Goal: Transaction & Acquisition: Book appointment/travel/reservation

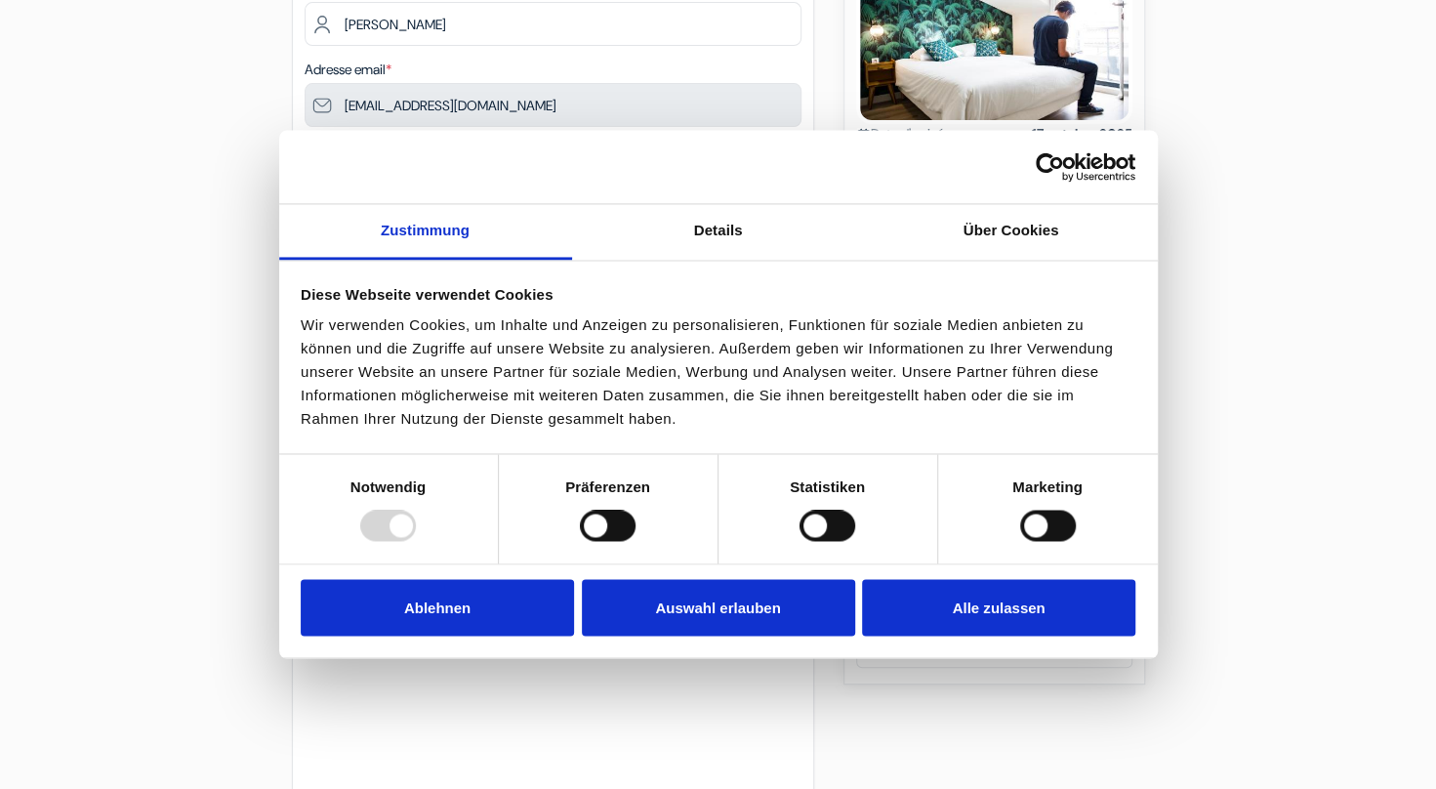
scroll to position [347, 0]
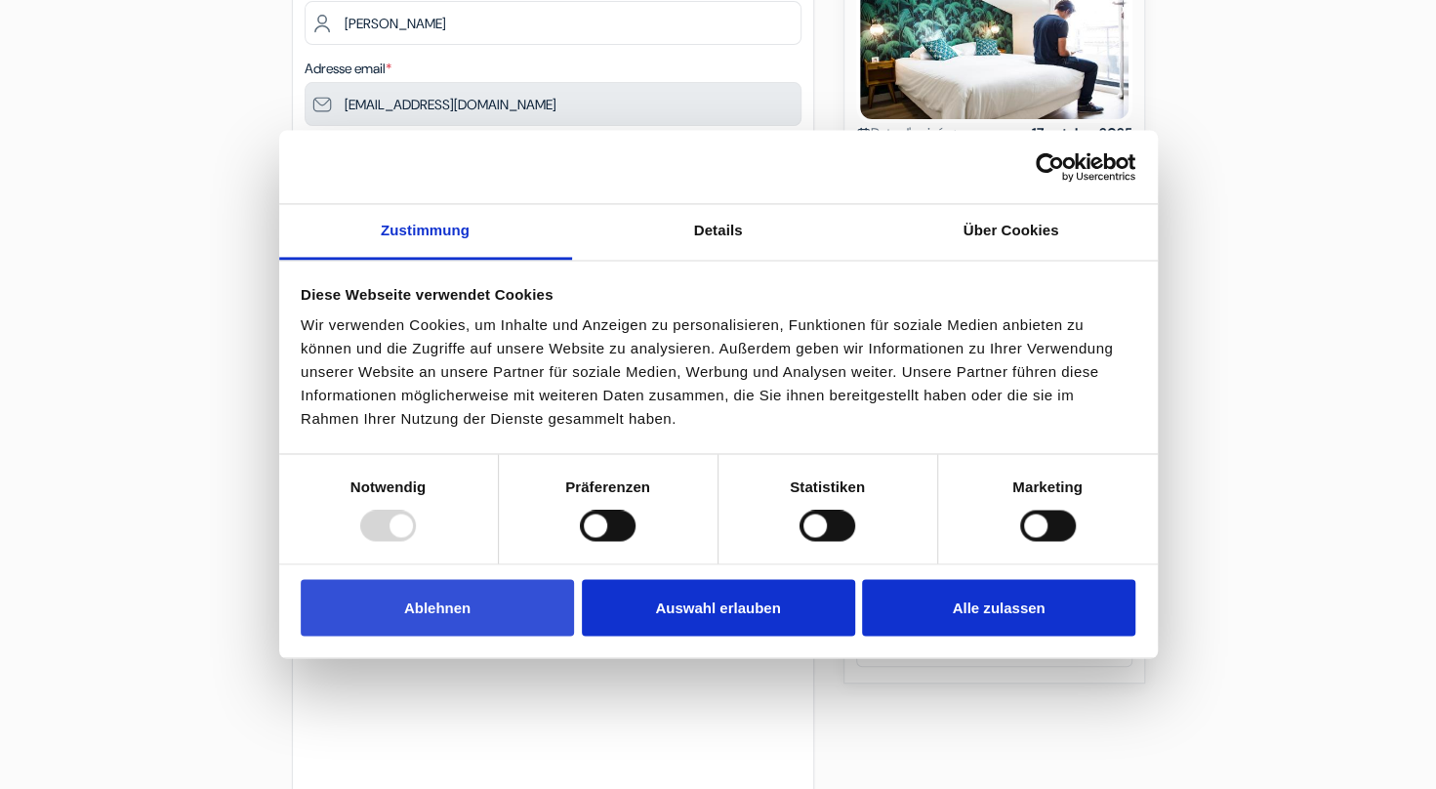
click at [497, 631] on button "Ablehnen" at bounding box center [437, 607] width 273 height 57
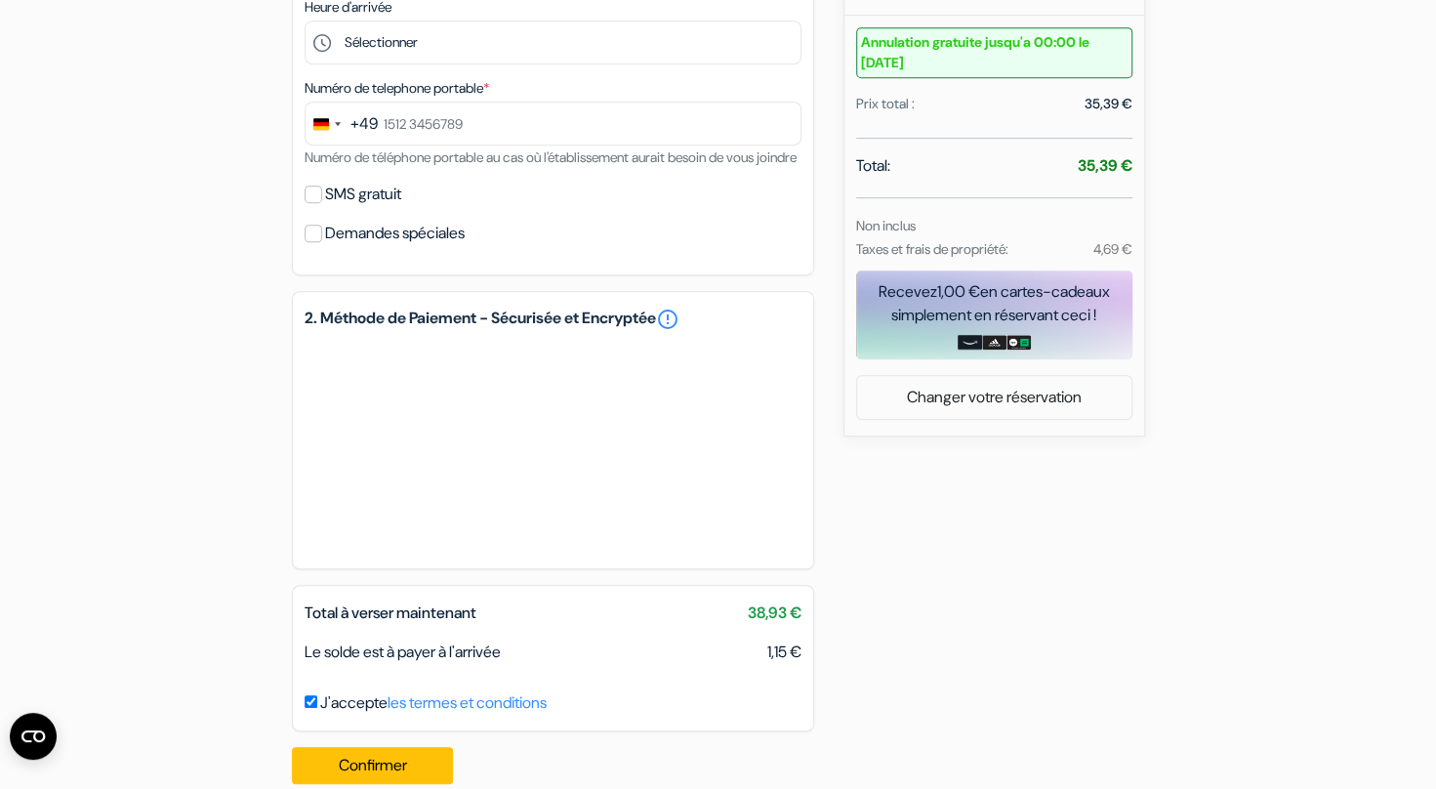
scroll to position [647, 0]
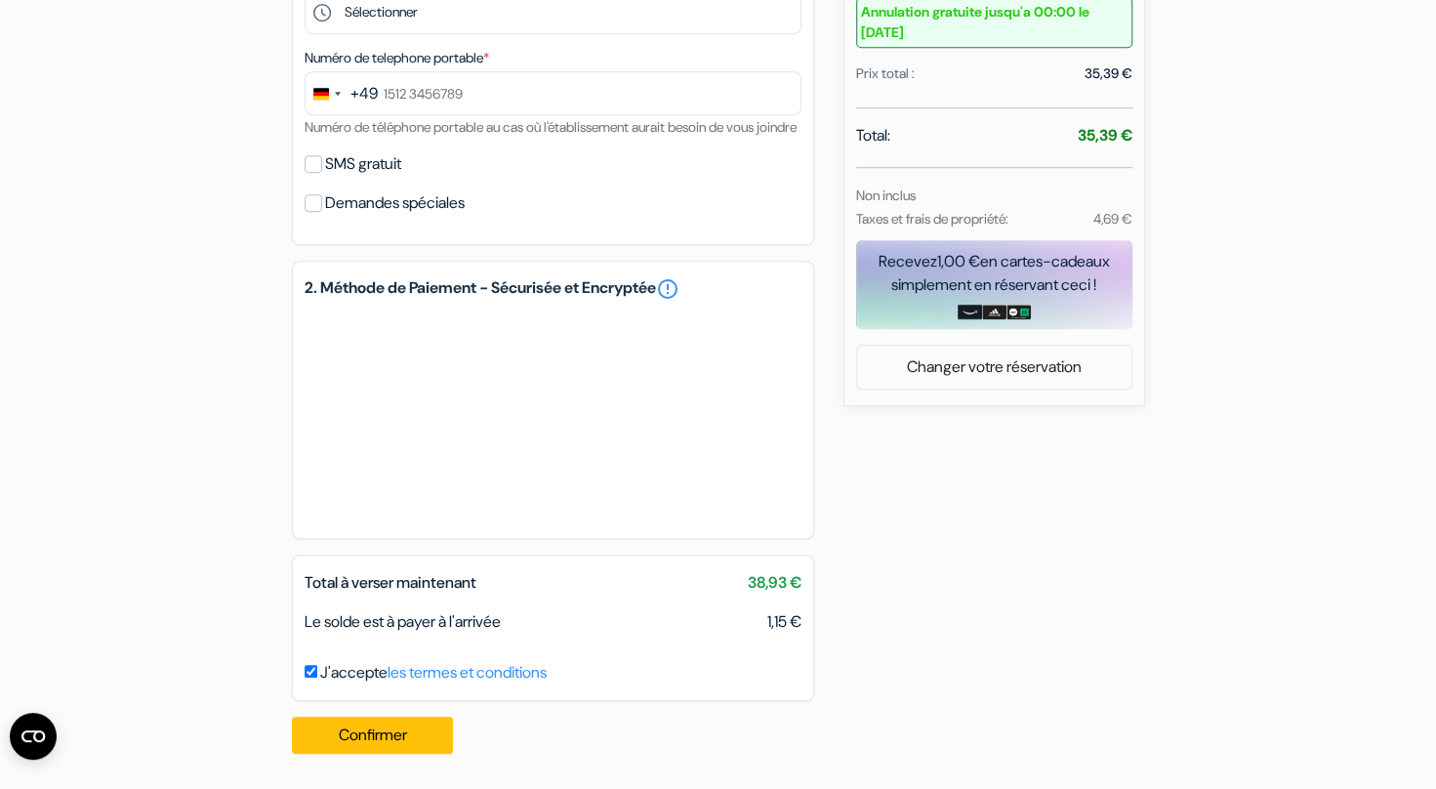
click at [961, 457] on div "add_box [GEOGRAPHIC_DATA] [STREET_ADDRESS][PERSON_NAME] Détails de l'établissem…" at bounding box center [718, 162] width 1289 height 1216
click at [381, 725] on button "Confirmer Loading..." at bounding box center [373, 735] width 162 height 37
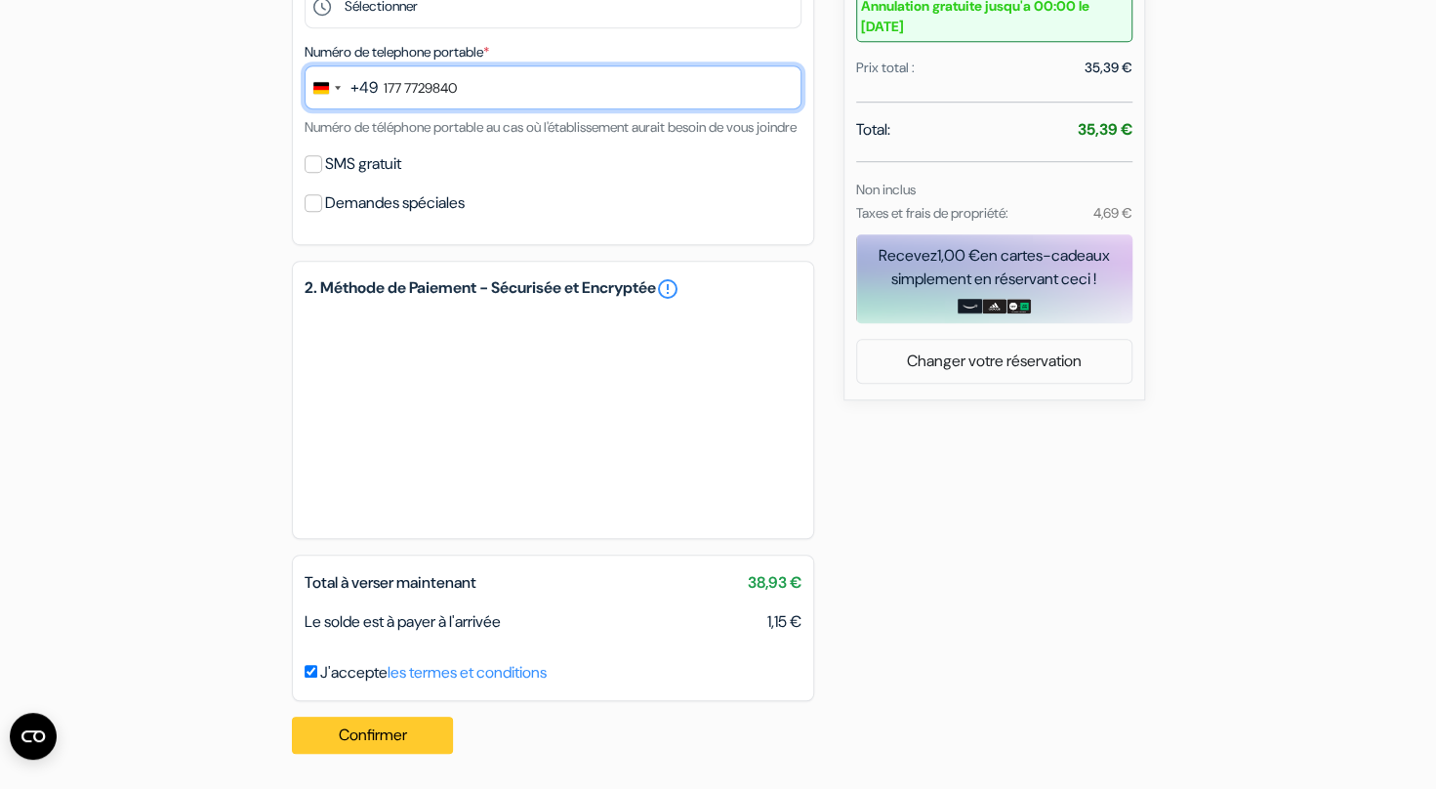
type input "177 7729840"
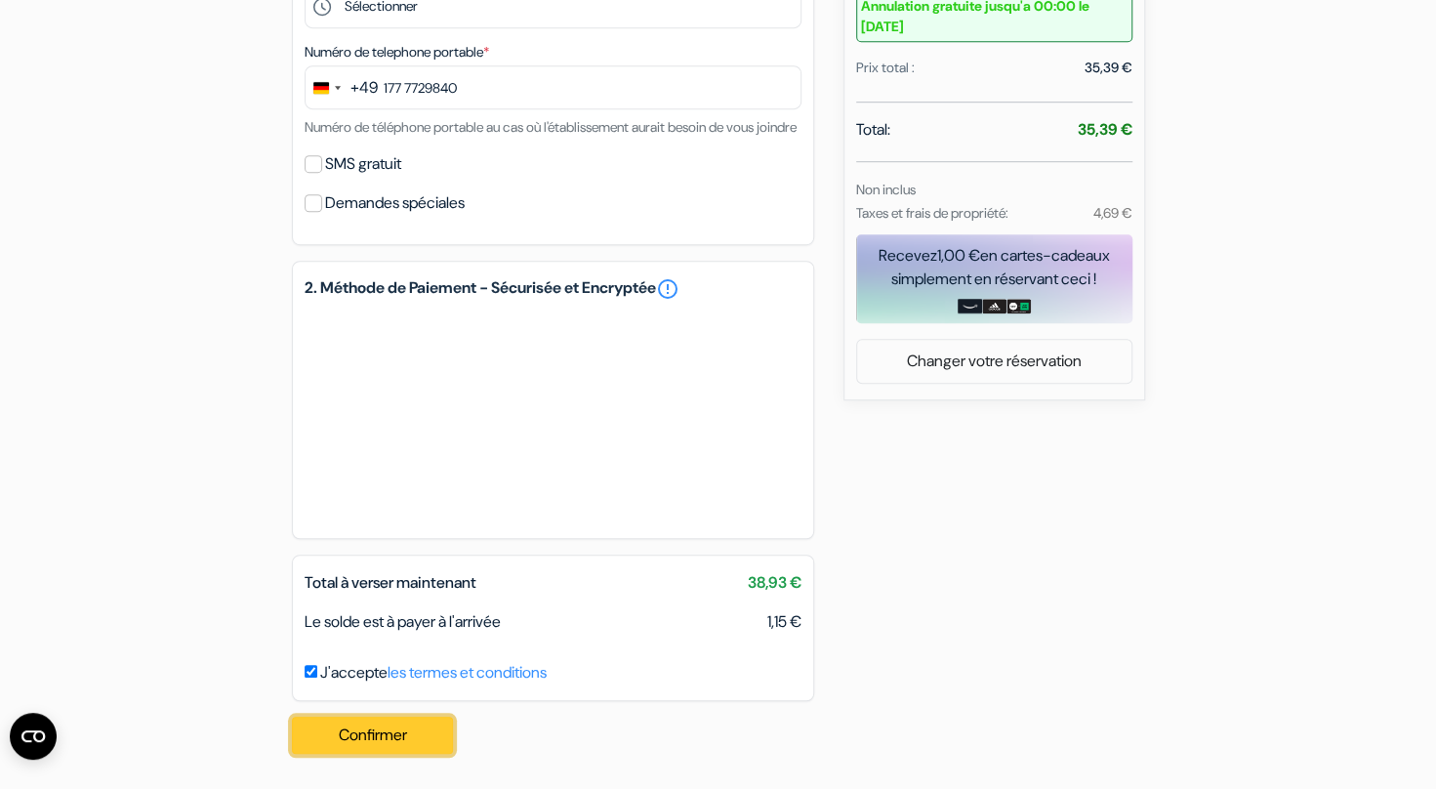
click at [369, 734] on button "Confirmer Loading..." at bounding box center [373, 735] width 162 height 37
click at [1021, 478] on div "add_box [GEOGRAPHIC_DATA] [STREET_ADDRESS][PERSON_NAME] Détails de l'établissem…" at bounding box center [718, 158] width 1289 height 1221
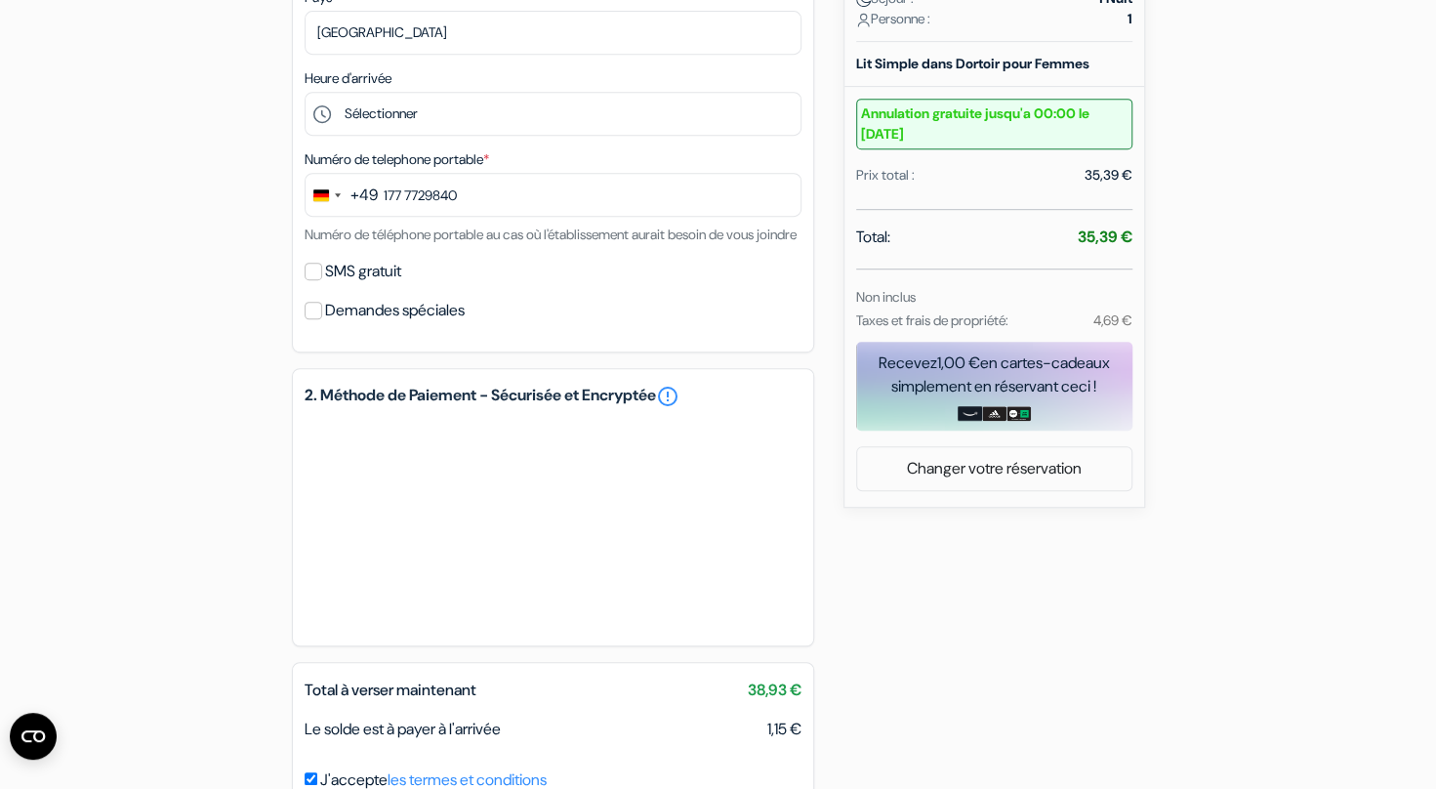
scroll to position [653, 0]
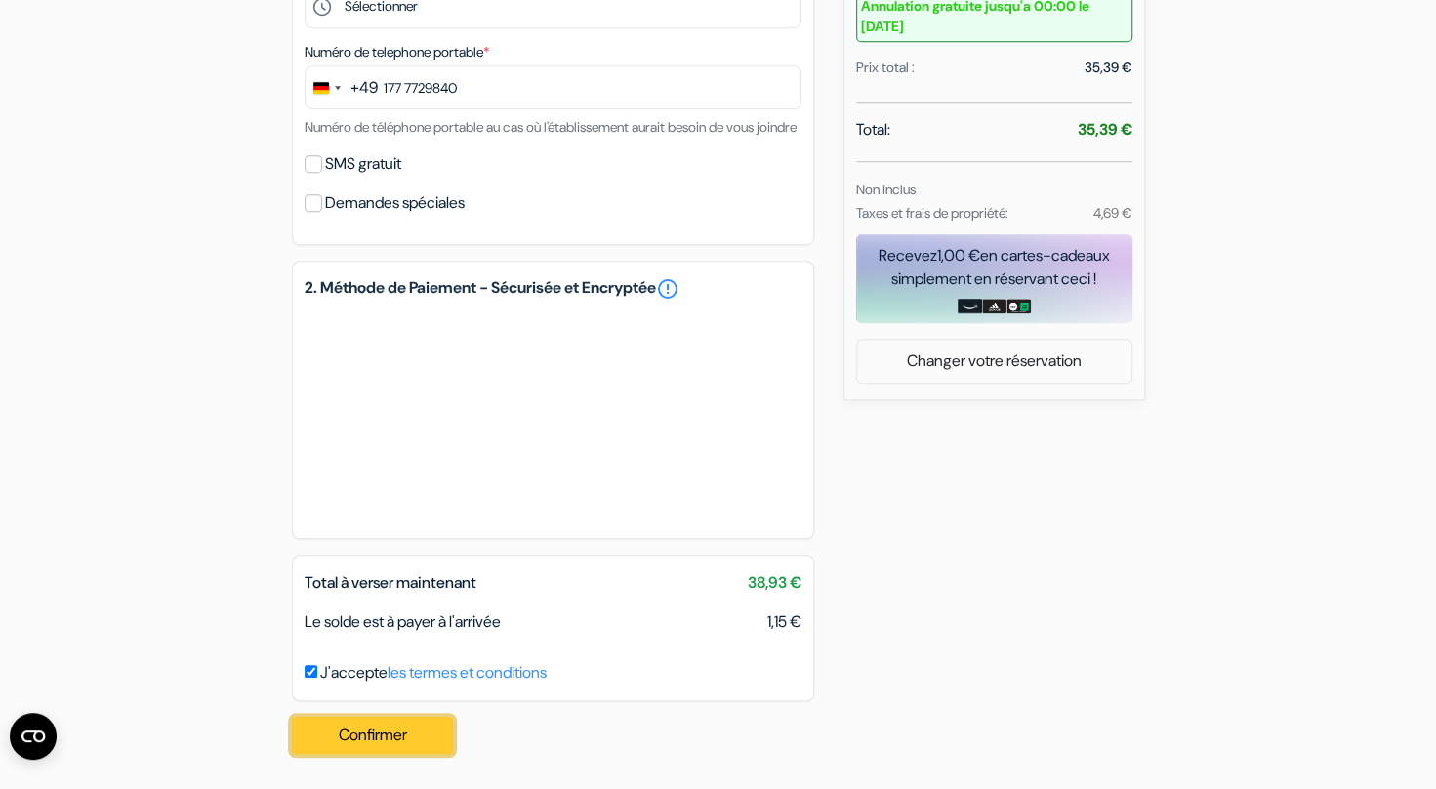
click at [404, 724] on button "Confirmer Loading..." at bounding box center [373, 735] width 162 height 37
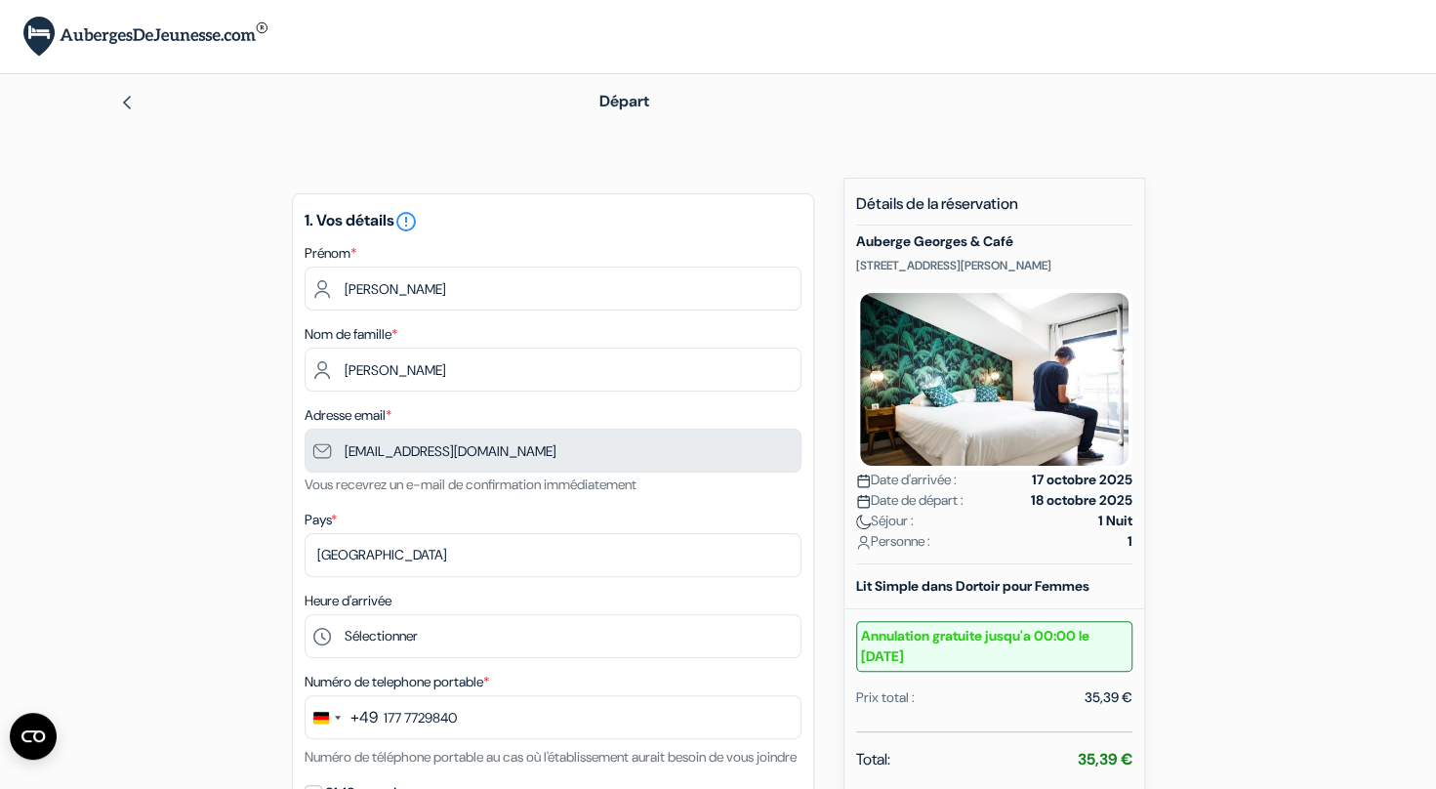
click at [120, 100] on img at bounding box center [127, 103] width 16 height 16
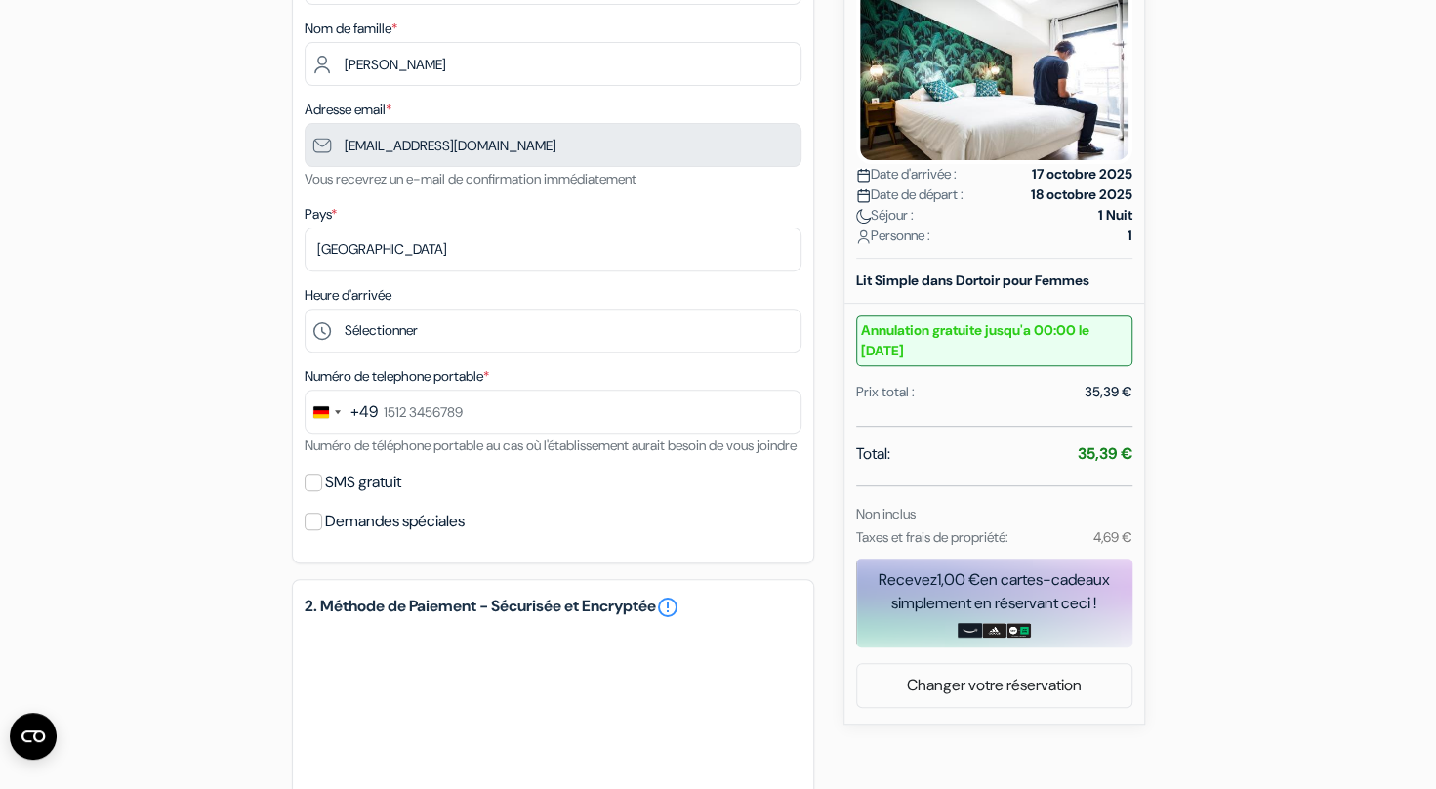
scroll to position [307, 0]
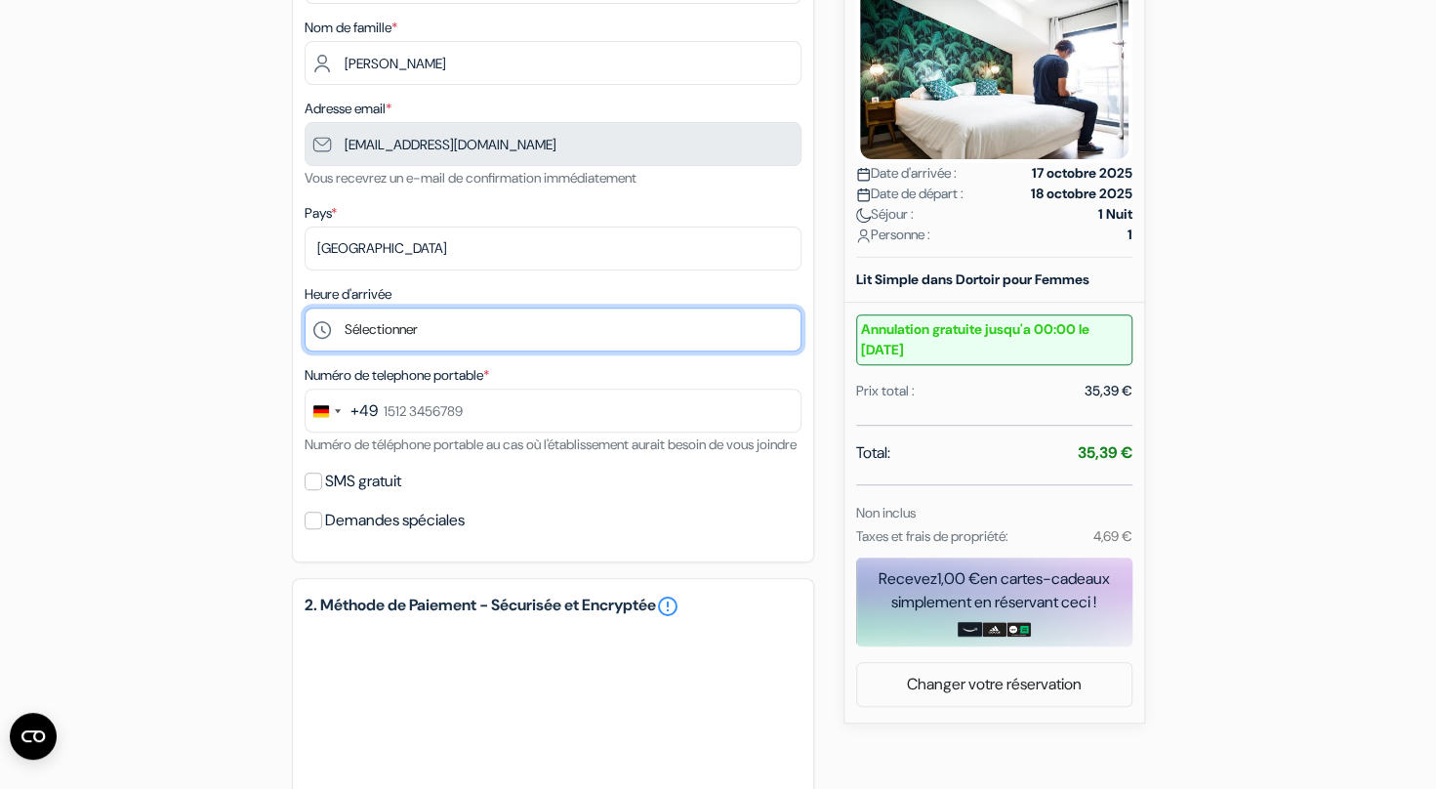
click at [467, 328] on select "Sélectionner 16:00 17:00 18:00 19:00 20:00 21:00 22:00 23:00 0:00" at bounding box center [553, 330] width 497 height 44
click at [305, 310] on select "Sélectionner 16:00 17:00 18:00 19:00 20:00 21:00 22:00 23:00 0:00" at bounding box center [553, 330] width 497 height 44
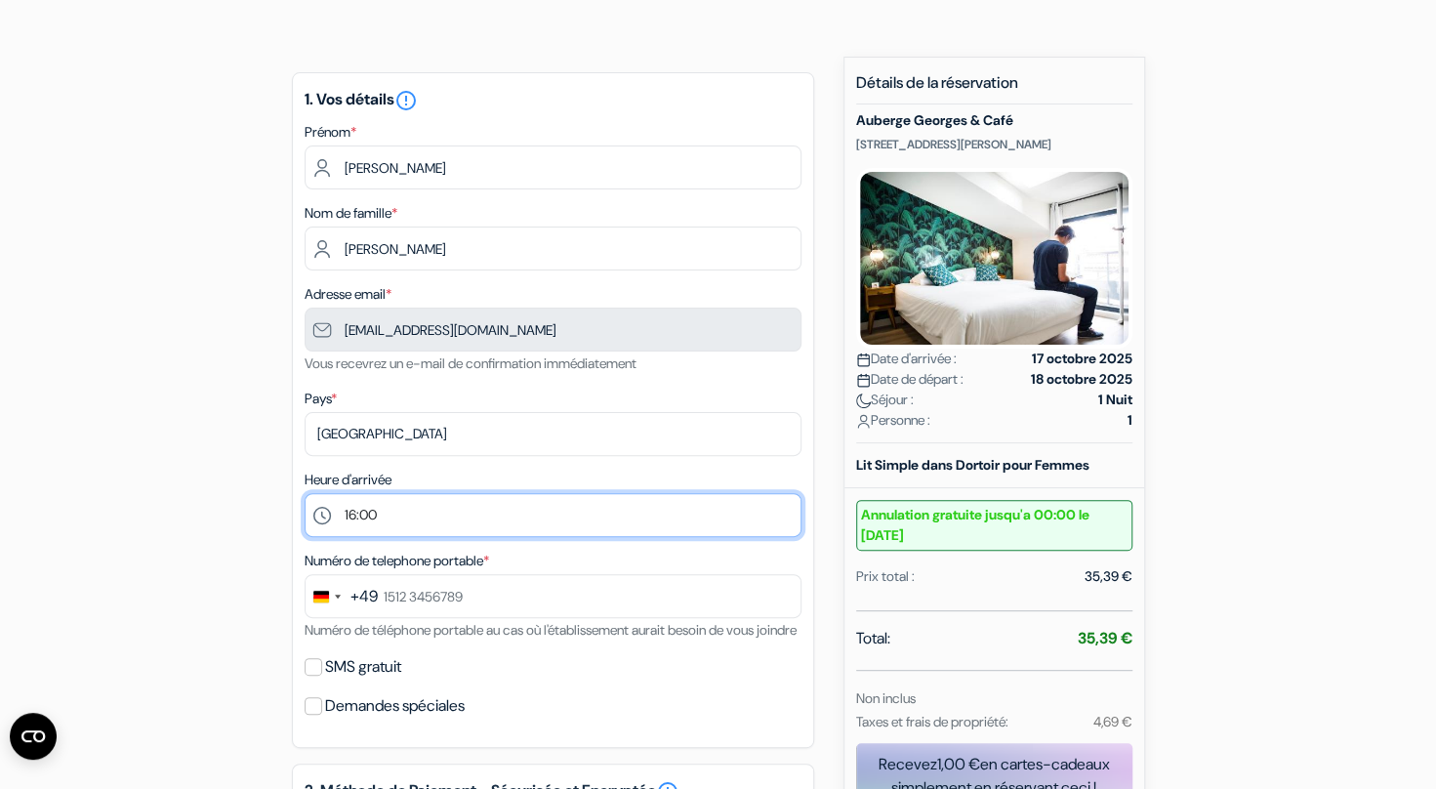
click at [393, 511] on select "Sélectionner 16:00 17:00 18:00 19:00 20:00 21:00 22:00 23:00 0:00" at bounding box center [553, 515] width 497 height 44
select select "17"
click at [305, 495] on select "Sélectionner 16:00 17:00 18:00 19:00 20:00 21:00 22:00 23:00 0:00" at bounding box center [553, 515] width 497 height 44
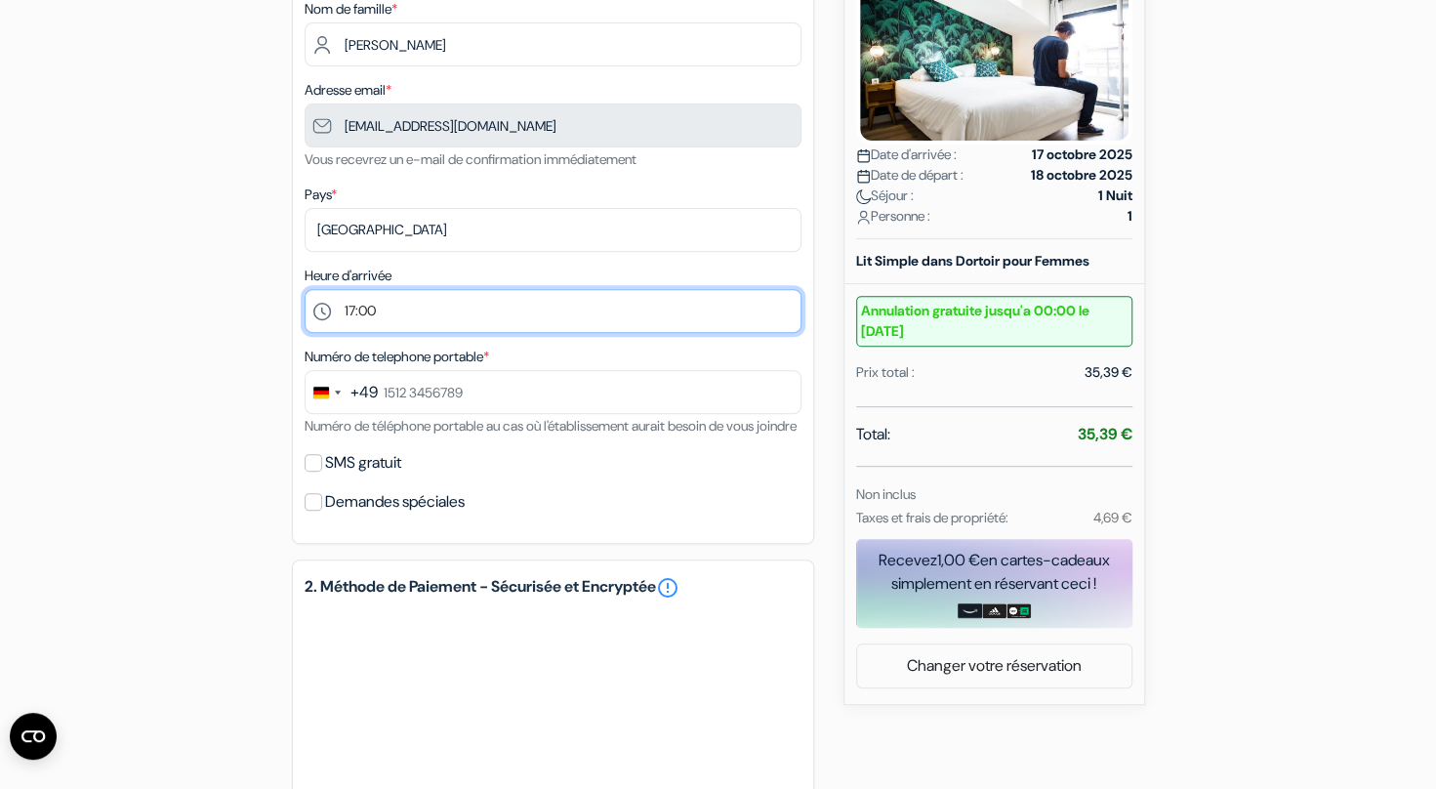
scroll to position [327, 0]
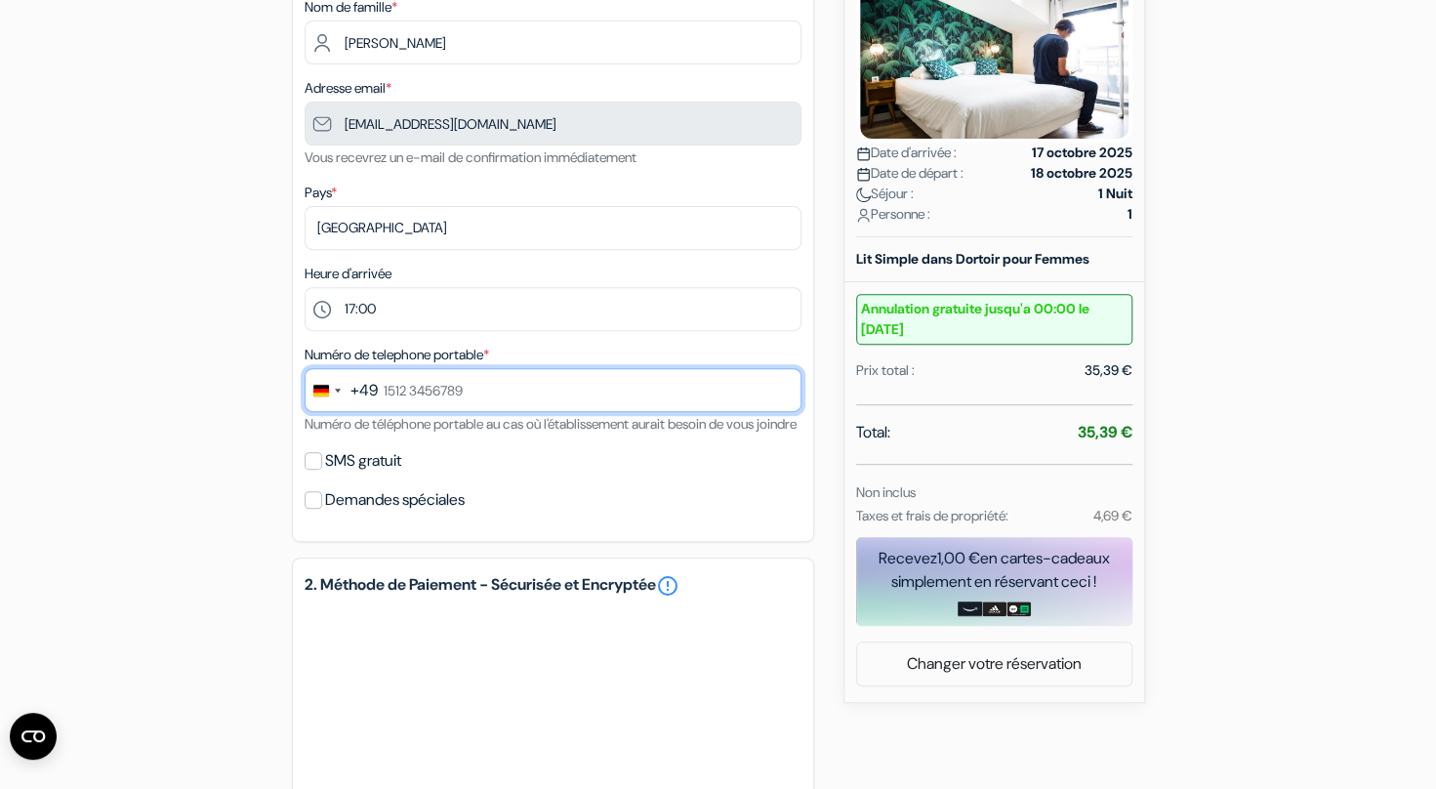
click at [486, 399] on input "text" at bounding box center [553, 390] width 497 height 44
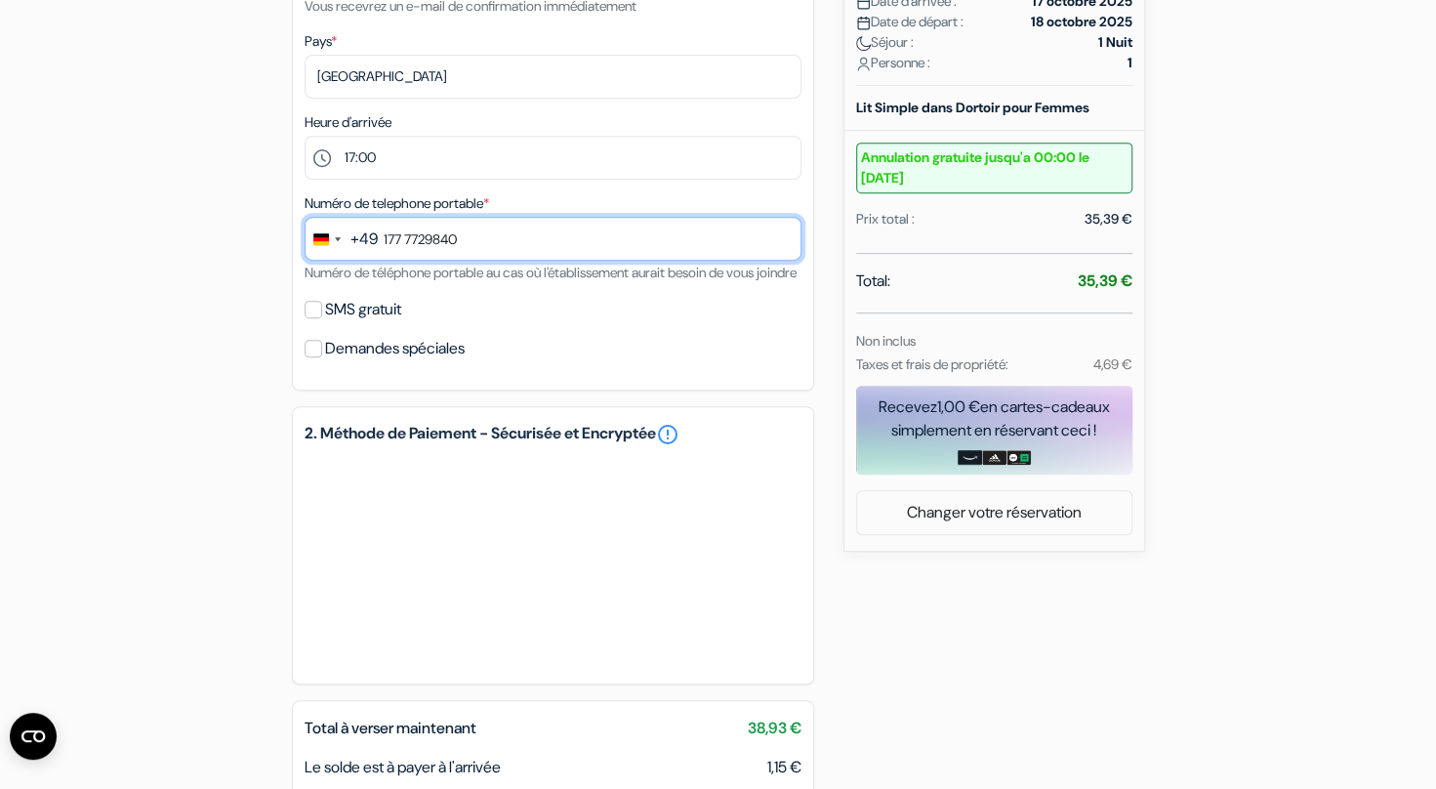
scroll to position [479, 0]
type input "177 7729840"
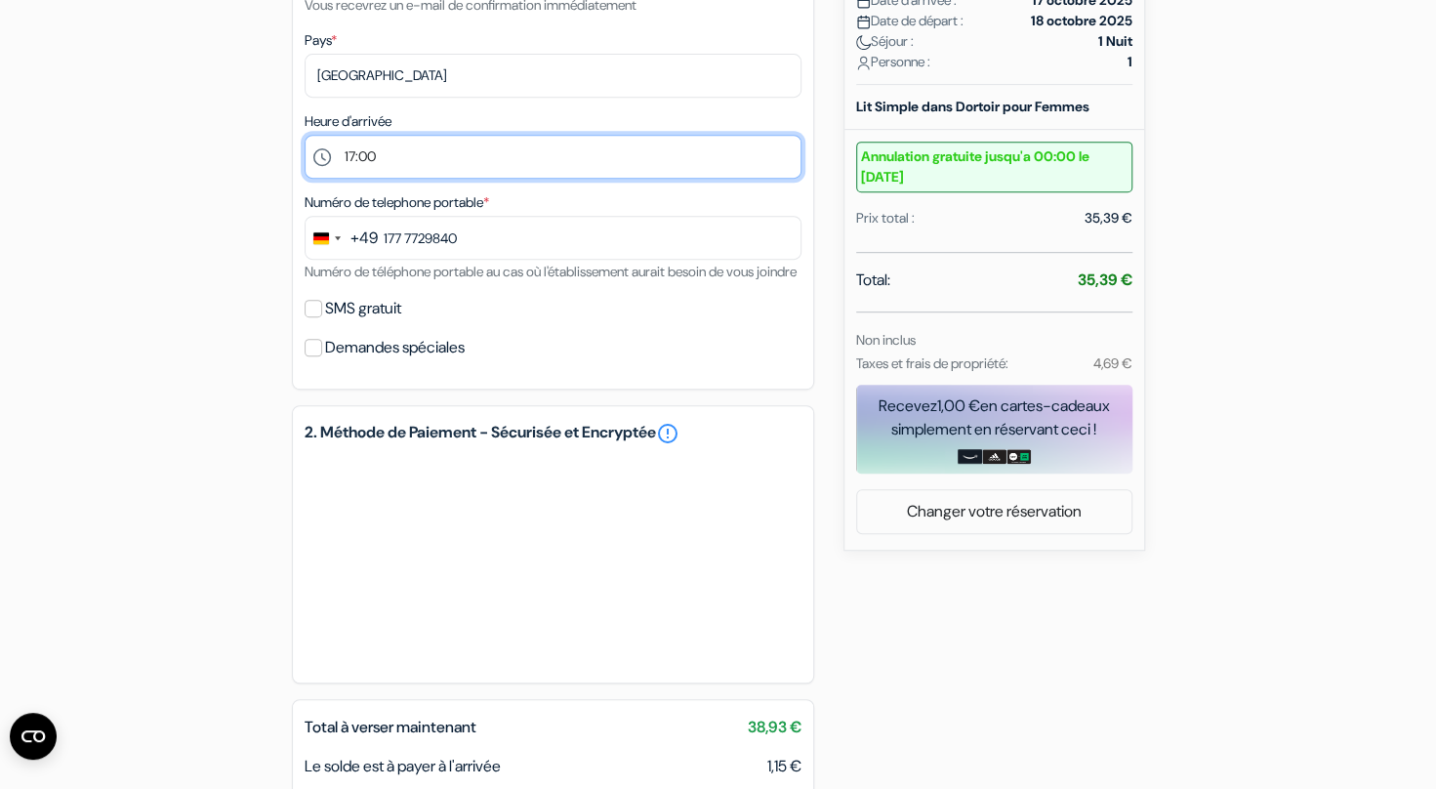
click at [373, 155] on select "Sélectionner 16:00 17:00 18:00 19:00 20:00 21:00 22:00 23:00 0:00" at bounding box center [553, 157] width 497 height 44
select select "16"
click at [305, 137] on select "Sélectionner 16:00 17:00 18:00 19:00 20:00 21:00 22:00 23:00 0:00" at bounding box center [553, 157] width 497 height 44
click at [418, 167] on select "Sélectionner 16:00 17:00 18:00 19:00 20:00 21:00 22:00 23:00 0:00" at bounding box center [553, 157] width 497 height 44
click at [305, 137] on select "Sélectionner 16:00 17:00 18:00 19:00 20:00 21:00 22:00 23:00 0:00" at bounding box center [553, 157] width 497 height 44
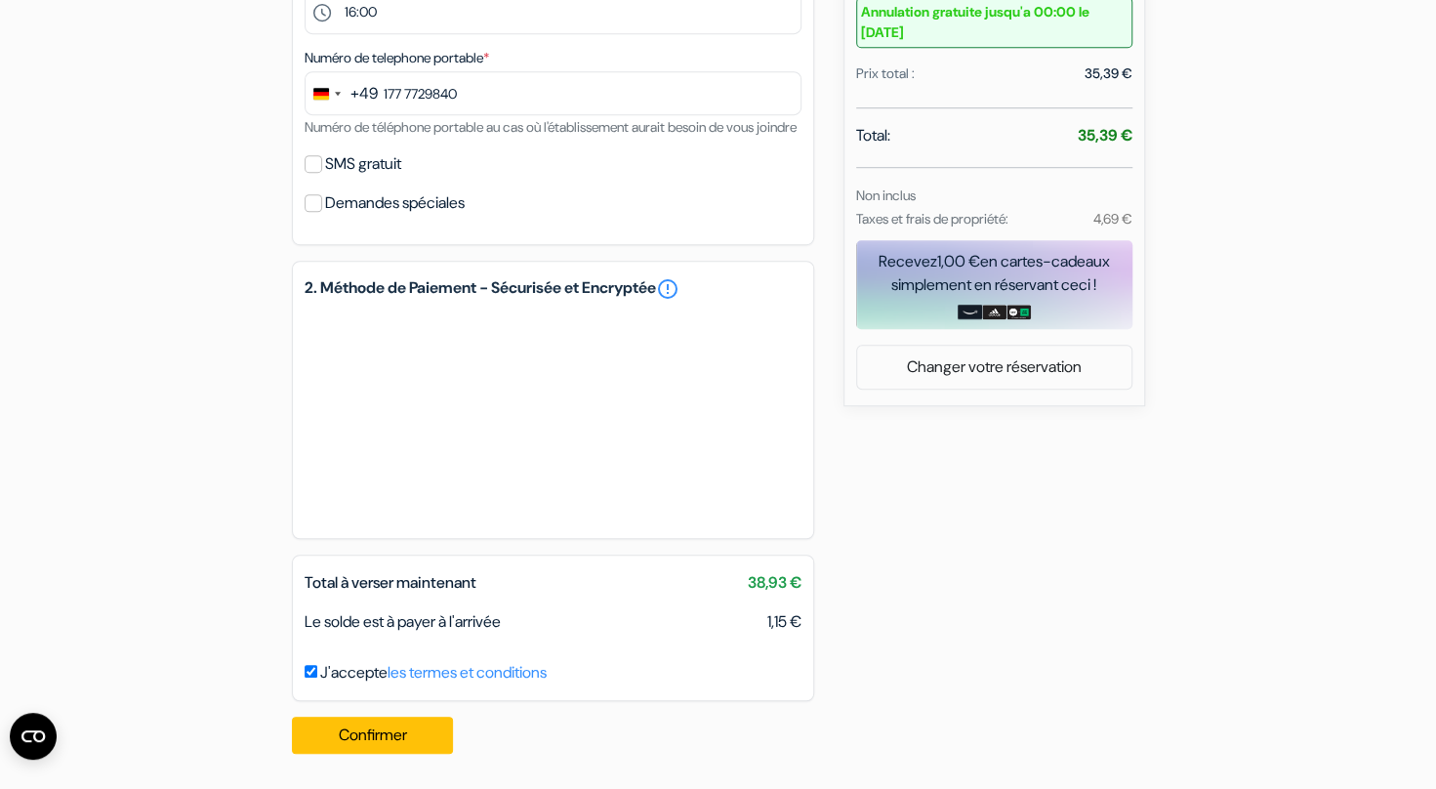
scroll to position [647, 0]
click at [421, 774] on html "Langue Fermer Monnaie Fermer" at bounding box center [718, 82] width 1436 height 1413
click at [370, 711] on div "Confirmer Loading... Traitement de la demande..." at bounding box center [379, 735] width 174 height 68
click at [366, 729] on button "Confirmer Loading..." at bounding box center [373, 735] width 162 height 37
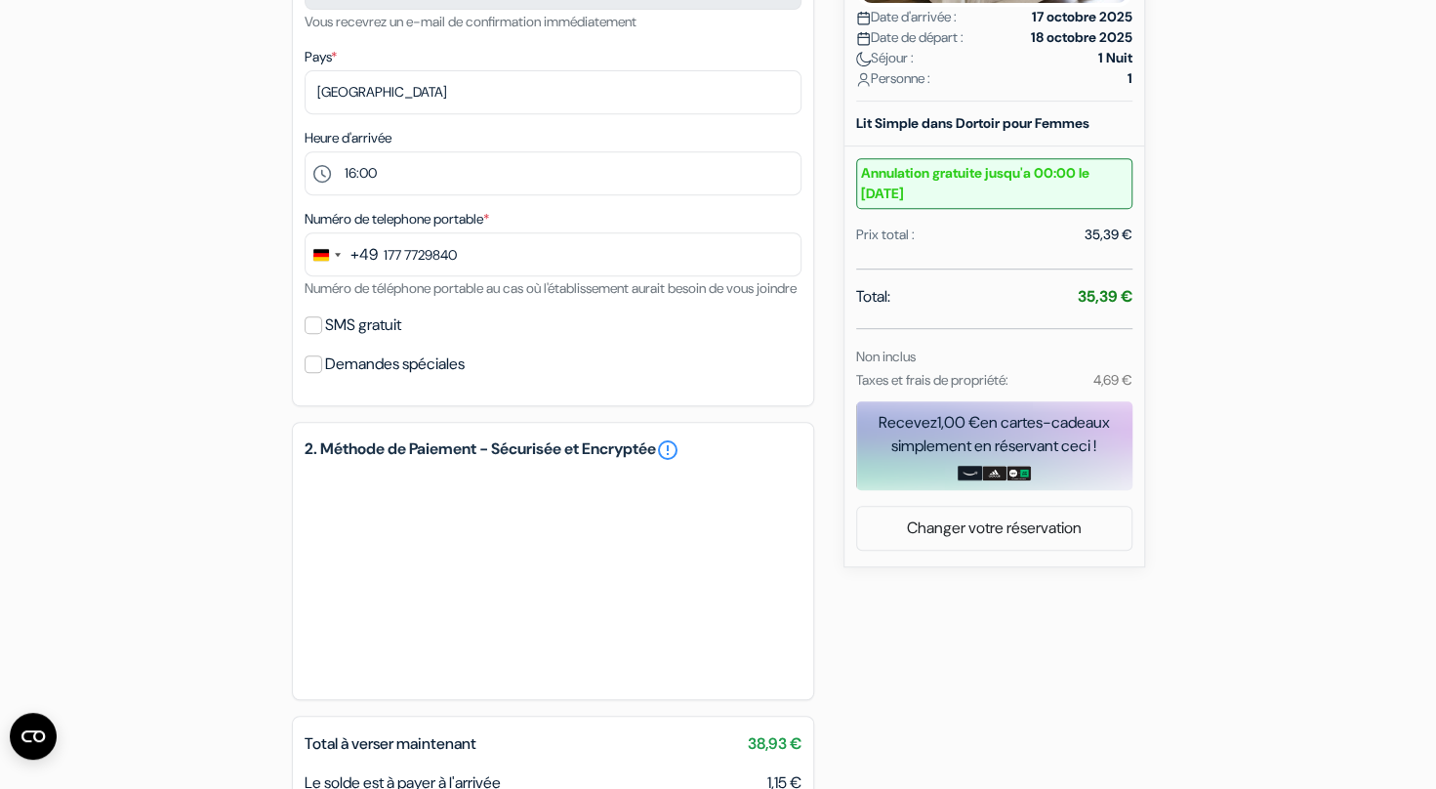
scroll to position [464, 0]
click at [989, 525] on link "Changer votre réservation" at bounding box center [994, 527] width 274 height 37
